Goal: Information Seeking & Learning: Learn about a topic

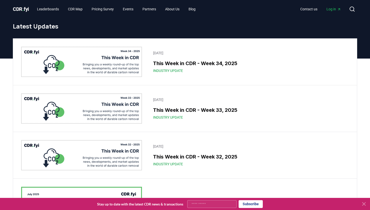
click at [364, 201] on icon at bounding box center [364, 204] width 6 height 6
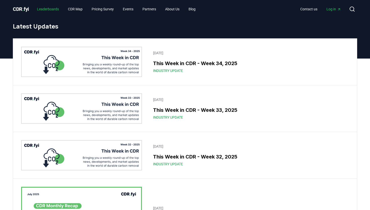
click at [50, 8] on link "Leaderboards" at bounding box center [48, 9] width 30 height 9
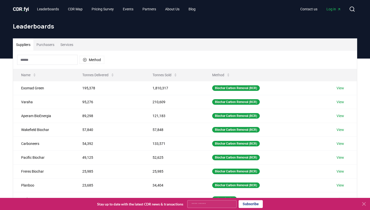
click at [50, 45] on button "Purchasers" at bounding box center [46, 45] width 24 height 12
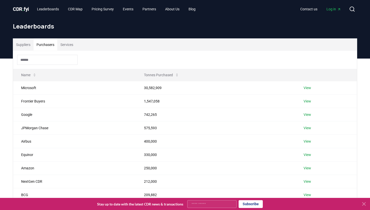
click at [28, 48] on button "Suppliers" at bounding box center [23, 45] width 20 height 12
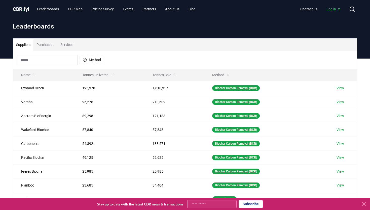
click at [44, 46] on button "Purchasers" at bounding box center [46, 45] width 24 height 12
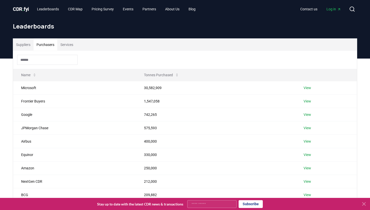
click at [27, 45] on button "Suppliers" at bounding box center [23, 45] width 20 height 12
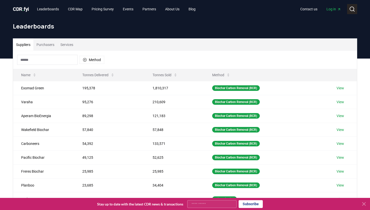
click at [351, 12] on icon at bounding box center [352, 9] width 6 height 6
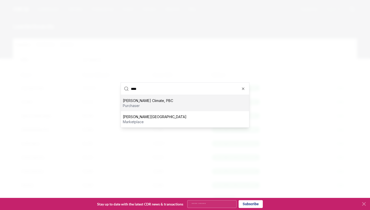
drag, startPoint x: 144, startPoint y: 90, endPoint x: 126, endPoint y: 90, distance: 18.1
click at [126, 90] on div "****" at bounding box center [185, 89] width 128 height 12
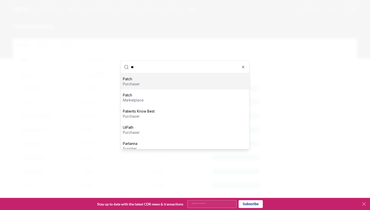
scroll to position [5, 0]
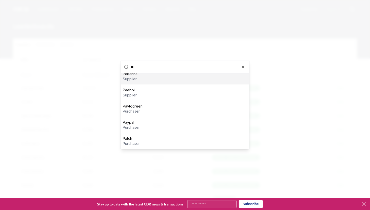
type input "*"
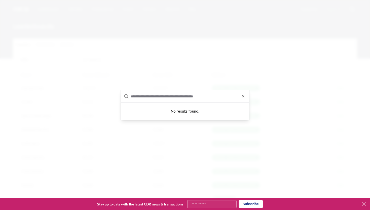
click at [169, 61] on div at bounding box center [185, 105] width 370 height 210
